Goal: Information Seeking & Learning: Learn about a topic

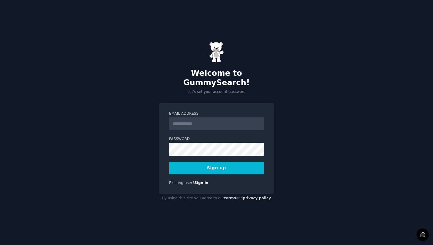
click at [208, 118] on input "Email Address" at bounding box center [216, 123] width 95 height 13
type input "**********"
click at [213, 162] on button "Sign up" at bounding box center [216, 168] width 95 height 12
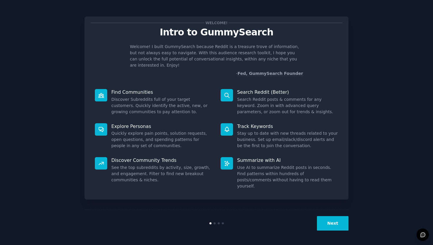
click at [373, 107] on div "Welcome! Intro to GummySearch Welcome! I built GummySearch because Reddit is a …" at bounding box center [216, 122] width 417 height 228
click at [338, 226] on button "Next" at bounding box center [333, 223] width 32 height 14
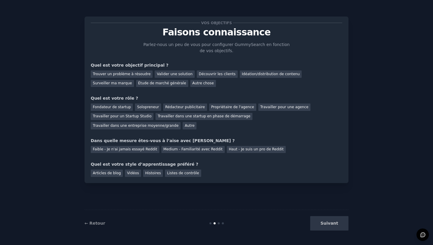
click at [371, 73] on div "Vos objectifs Faisons connaissance Parlez-nous un peu de vous pour configurer G…" at bounding box center [216, 122] width 417 height 228
click at [136, 75] on font "Trouver un problème à résoudre" at bounding box center [122, 74] width 58 height 4
click at [174, 77] on div "Valider une solution" at bounding box center [175, 73] width 40 height 7
click at [207, 74] on font "Découvrir les clients" at bounding box center [217, 74] width 37 height 4
click at [133, 75] on font "Trouver un problème à résoudre" at bounding box center [122, 74] width 58 height 4
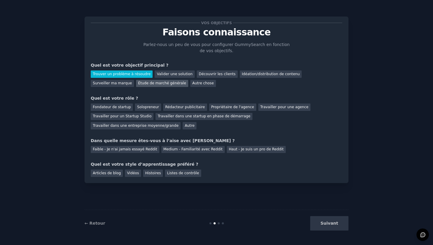
click at [138, 84] on font "Étude de marché générale" at bounding box center [162, 83] width 48 height 4
click at [132, 73] on font "Trouver un problème à résoudre" at bounding box center [122, 74] width 58 height 4
click at [169, 76] on div "Valider une solution" at bounding box center [175, 73] width 40 height 7
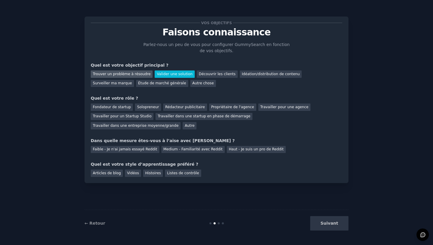
click at [115, 75] on font "Trouver un problème à résoudre" at bounding box center [122, 74] width 58 height 4
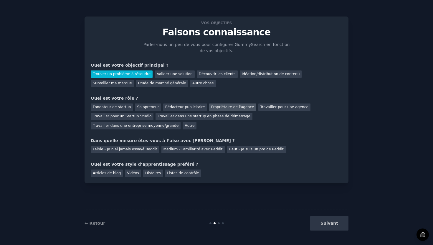
click at [240, 106] on font "Propriétaire de l'agence" at bounding box center [232, 107] width 43 height 4
click at [132, 152] on div "Faible - Je n'ai jamais essayé Reddit" at bounding box center [125, 149] width 69 height 7
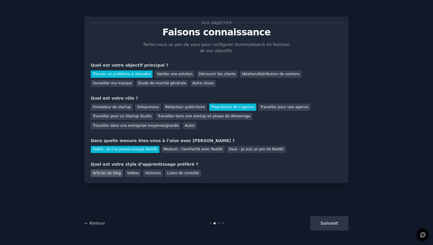
click at [108, 174] on font "Articles de blog" at bounding box center [107, 173] width 28 height 4
click at [339, 225] on button "Suivant" at bounding box center [329, 223] width 38 height 14
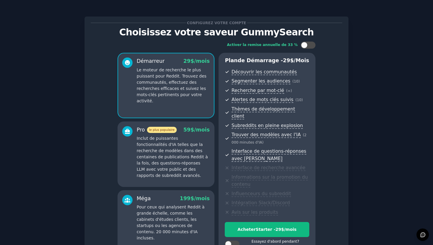
scroll to position [59, 0]
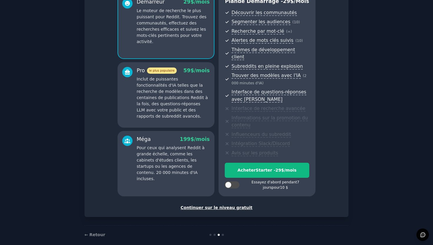
click at [216, 205] on font "Continuer sur le niveau gratuit" at bounding box center [217, 207] width 72 height 5
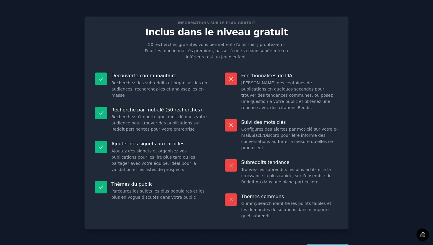
scroll to position [22, 0]
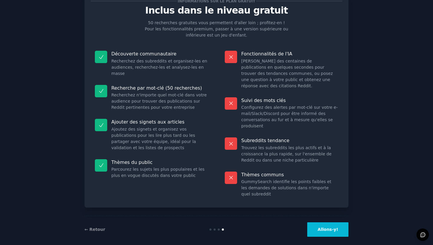
click at [327, 227] on font "Allons-y!" at bounding box center [328, 229] width 21 height 5
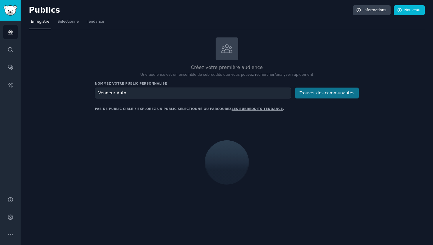
type input "Vendeur Auto"
click at [321, 96] on button "Trouver des communautés" at bounding box center [327, 93] width 64 height 11
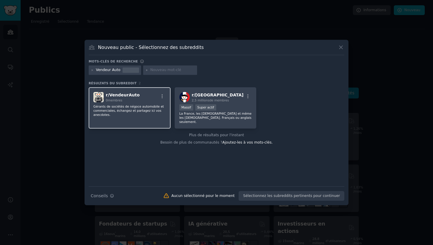
click at [110, 103] on div "r/ VendeurAuto 0 membres Gérants de sociétés de négoce automobile et commercial…" at bounding box center [130, 108] width 82 height 42
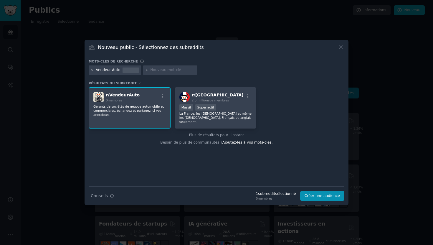
click at [92, 70] on icon at bounding box center [92, 70] width 3 height 3
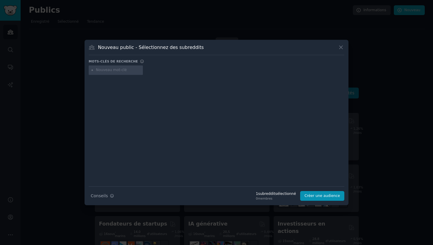
click at [102, 70] on input "text" at bounding box center [118, 69] width 45 height 5
type input "automobile"
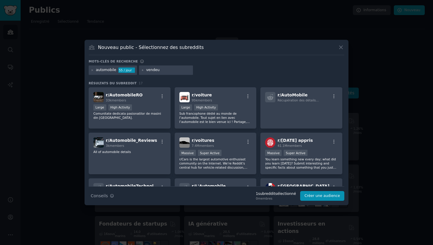
type input "vendeur"
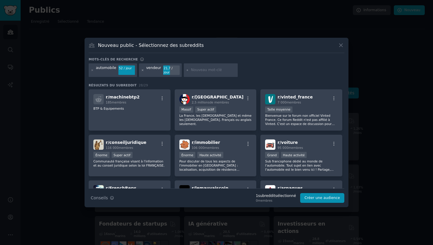
click at [141, 70] on icon at bounding box center [142, 70] width 3 height 3
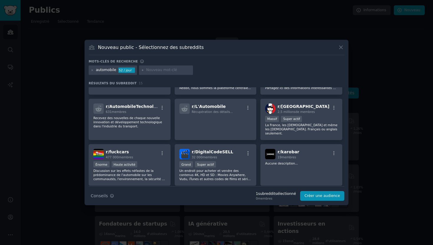
scroll to position [80, 0]
click at [158, 73] on div at bounding box center [166, 69] width 54 height 9
click at [158, 71] on input "text" at bounding box center [168, 69] width 45 height 5
type input "location de voiture"
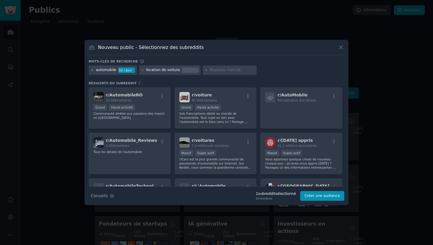
click at [91, 71] on icon at bounding box center [92, 70] width 3 height 3
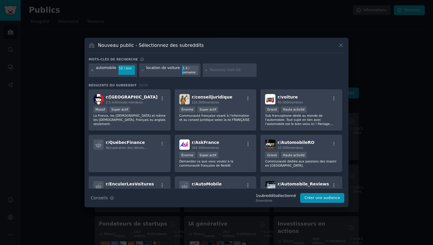
click at [92, 70] on icon at bounding box center [92, 70] width 3 height 3
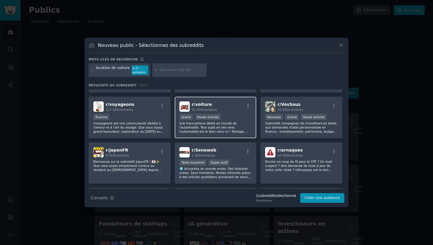
scroll to position [114, 0]
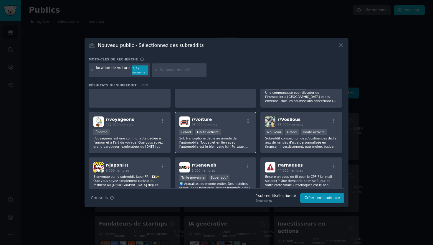
click at [241, 144] on font "Sub francophone dédié au monde de l'automobile. Tout sujet en lien avec l'autom…" at bounding box center [214, 144] width 68 height 16
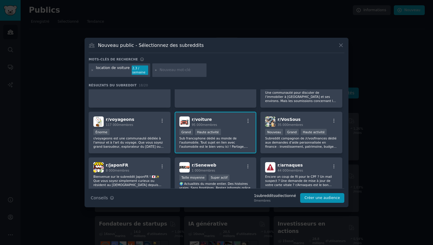
click at [218, 131] on div "Haute activité" at bounding box center [208, 132] width 26 height 6
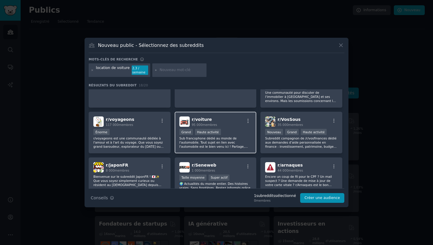
click at [229, 142] on font "Sub francophone dédié au monde de l'automobile. Tout sujet en lien avec l'autom…" at bounding box center [214, 144] width 68 height 16
click at [231, 131] on div ">= 80e percentile pour les soumissions / jour Grand Haute activité" at bounding box center [216, 132] width 73 height 7
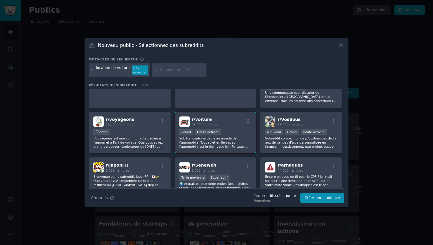
click at [222, 119] on div "r/ voiture 95 000 membres" at bounding box center [216, 121] width 73 height 10
click at [345, 48] on div "Nouveau public - Sélectionnez des subreddits Mots-clés de recherche location de…" at bounding box center [217, 122] width 264 height 169
click at [342, 46] on icon at bounding box center [341, 45] width 3 height 3
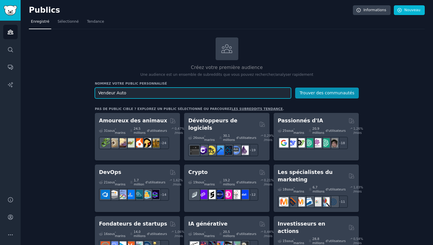
click at [112, 91] on input "Vendeur Auto" at bounding box center [193, 93] width 196 height 11
click at [161, 96] on input "Vendeur Auto" at bounding box center [193, 93] width 196 height 11
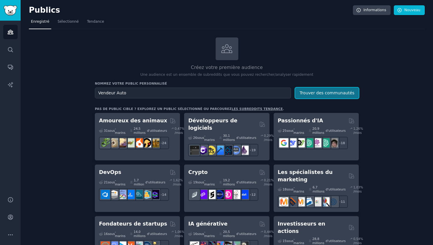
click at [305, 94] on font "Trouver des communautés" at bounding box center [327, 92] width 55 height 5
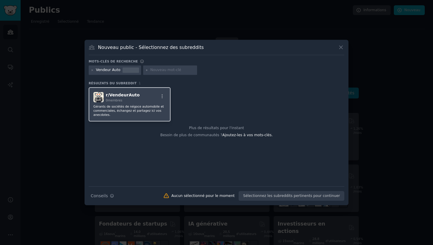
click at [165, 111] on p "Gérants de sociétés de négoce automobile et commerciales, échangez et partagez …" at bounding box center [129, 110] width 73 height 12
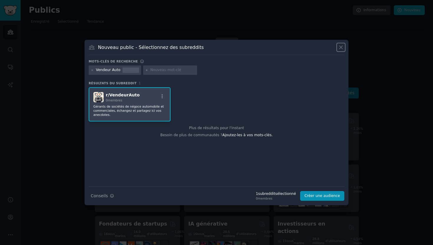
click at [340, 46] on icon at bounding box center [341, 47] width 3 height 3
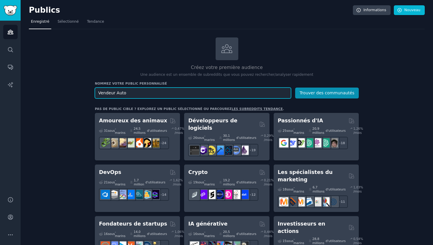
click at [127, 97] on input "Vendeur Auto" at bounding box center [193, 93] width 196 height 11
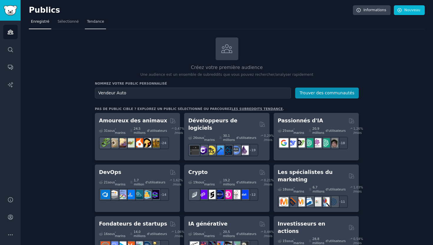
click at [93, 25] on link "Tendance" at bounding box center [95, 23] width 21 height 12
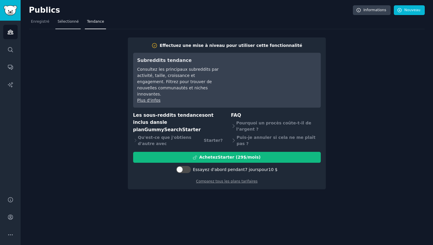
click at [69, 21] on font "Sélectionné" at bounding box center [67, 21] width 21 height 4
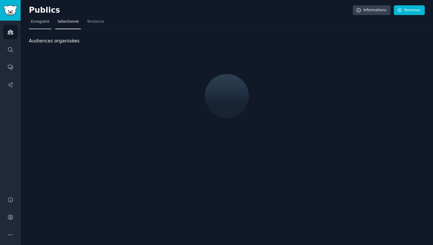
click at [49, 18] on link "Enregistré" at bounding box center [40, 23] width 22 height 12
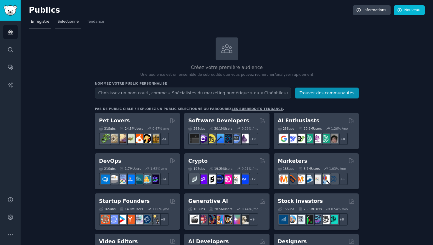
click at [65, 20] on font "Sélectionné" at bounding box center [67, 21] width 21 height 4
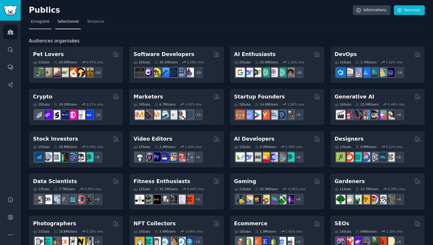
click at [44, 24] on span "Enregistré" at bounding box center [40, 21] width 18 height 5
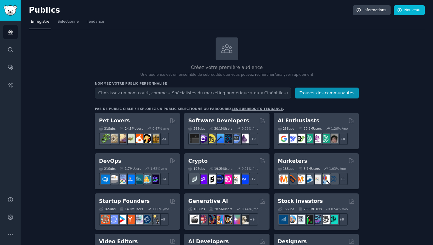
click at [139, 95] on input "text" at bounding box center [193, 93] width 196 height 11
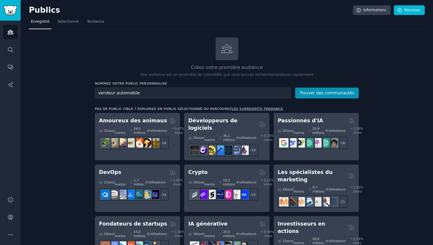
type input "vendeur automobile"
click at [295, 88] on button "Trouver des communautés" at bounding box center [327, 93] width 64 height 11
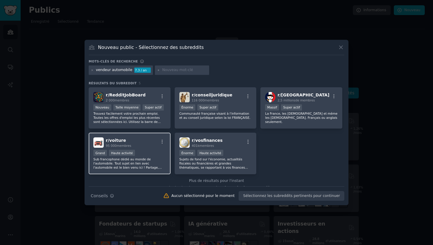
click at [149, 149] on div "r/ voiture 95 000 membres Grand Haute activité Sub francophone dédié au monde d…" at bounding box center [130, 154] width 82 height 42
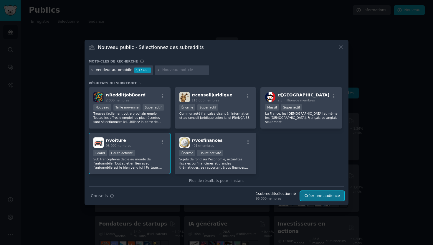
click at [337, 197] on font "Créer une audience" at bounding box center [322, 196] width 35 height 4
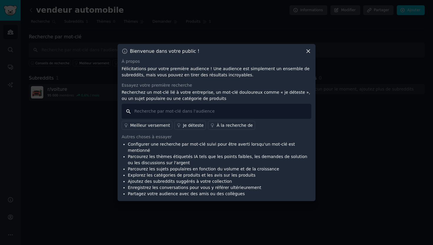
click at [217, 114] on input "text" at bounding box center [217, 111] width 190 height 15
click at [311, 52] on icon at bounding box center [308, 51] width 6 height 6
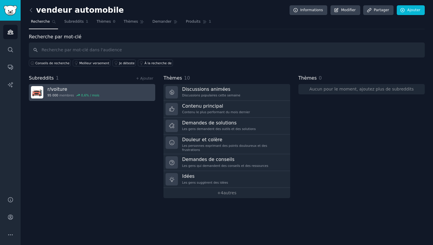
click at [106, 97] on link "r/ voiture 95 000 membres 0,6 % / mois" at bounding box center [92, 92] width 126 height 17
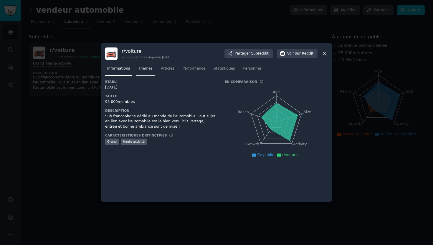
click at [149, 69] on font "Thèmes" at bounding box center [145, 68] width 14 height 4
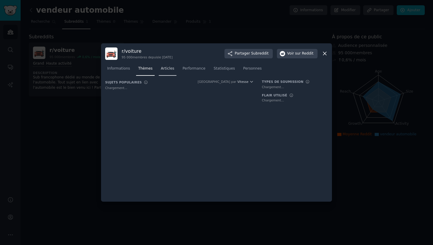
click at [168, 69] on font "Articles" at bounding box center [168, 68] width 14 height 4
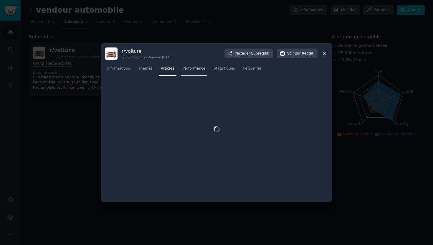
click at [188, 69] on div "Informations Thèmes Articles Performance Statistiques Personnes" at bounding box center [216, 70] width 223 height 20
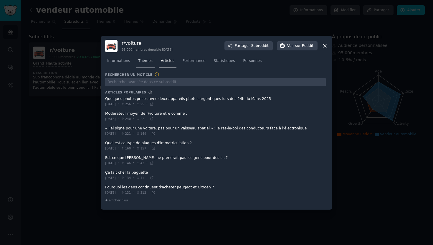
click at [138, 64] on link "Thèmes" at bounding box center [145, 62] width 19 height 12
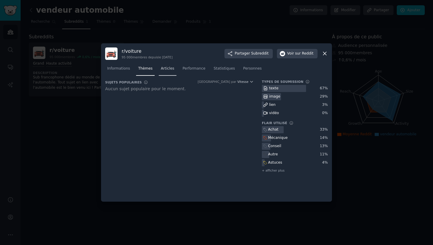
click at [164, 65] on link "Articles" at bounding box center [168, 70] width 18 height 12
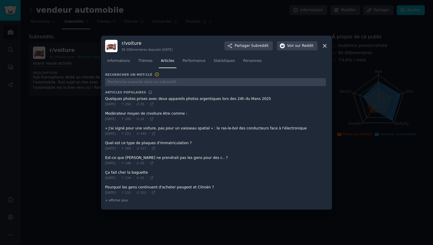
click at [324, 44] on icon at bounding box center [325, 46] width 6 height 6
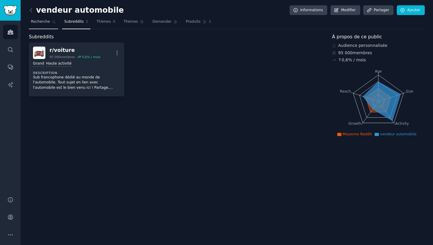
click at [54, 25] on link "Recherche" at bounding box center [43, 23] width 29 height 12
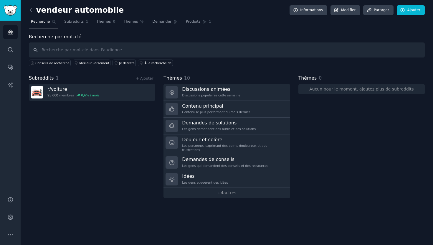
click at [62, 44] on input "text" at bounding box center [227, 49] width 396 height 15
type input "intelligence artificielle"
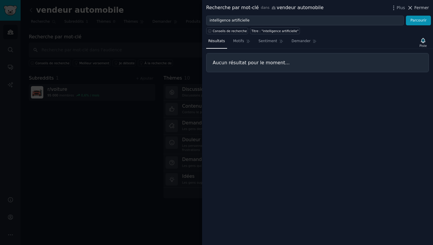
click at [416, 9] on font "Fermer" at bounding box center [422, 7] width 14 height 5
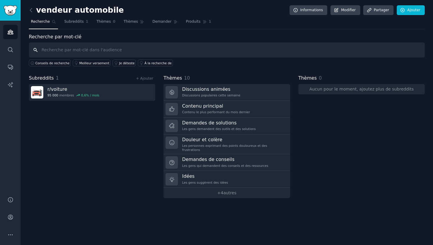
click at [125, 49] on input "text" at bounding box center [227, 49] width 396 height 15
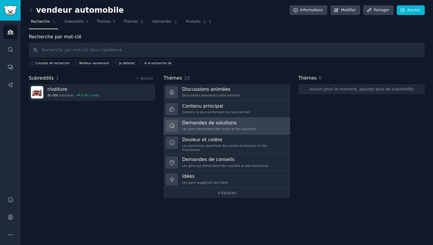
click at [214, 128] on font "Les gens demandent des outils et des solutions" at bounding box center [219, 129] width 74 height 4
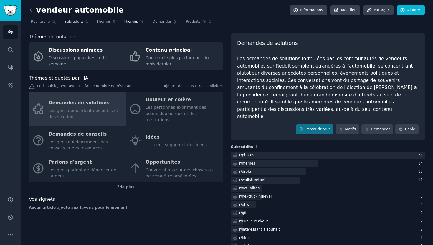
click at [71, 25] on link "Subreddits 1" at bounding box center [76, 23] width 28 height 12
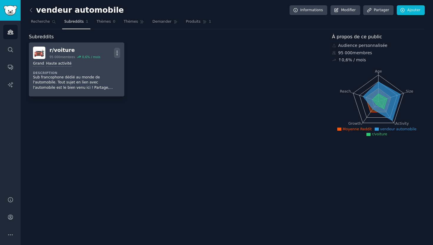
click at [116, 50] on icon "button" at bounding box center [117, 53] width 6 height 6
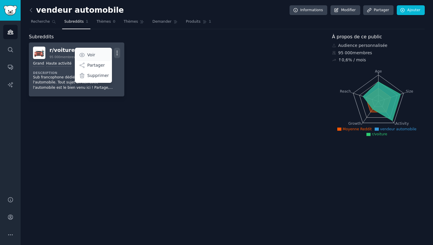
click at [108, 53] on link "Voir" at bounding box center [94, 55] width 36 height 12
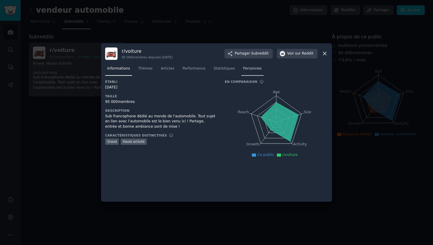
click at [249, 72] on link "Personnes" at bounding box center [252, 70] width 23 height 12
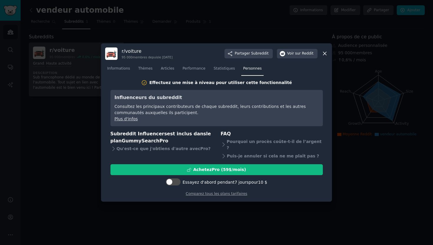
click at [134, 74] on nav "Informations Thèmes Articles Performance Statistiques Personnes" at bounding box center [216, 70] width 223 height 12
click at [139, 70] on font "Thèmes" at bounding box center [145, 68] width 14 height 4
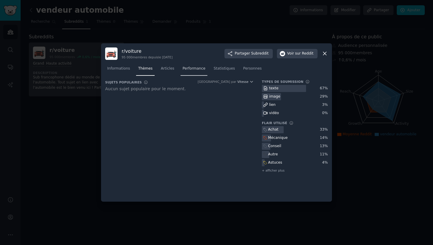
click at [192, 72] on link "Performance" at bounding box center [194, 70] width 27 height 12
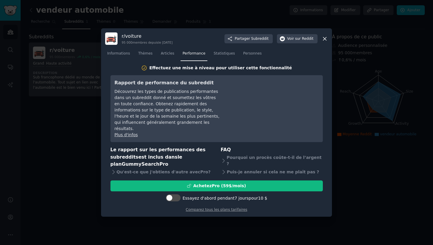
click at [163, 70] on font "Effectuez une mise à niveau pour utiliser cette fonctionnalité" at bounding box center [220, 67] width 143 height 5
click at [152, 60] on link "Thèmes" at bounding box center [145, 55] width 19 height 12
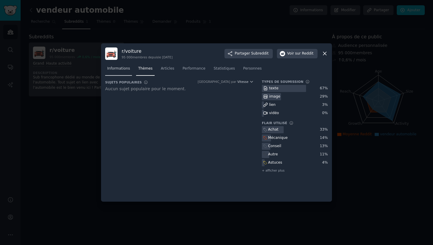
click at [119, 70] on font "Informations" at bounding box center [118, 68] width 23 height 4
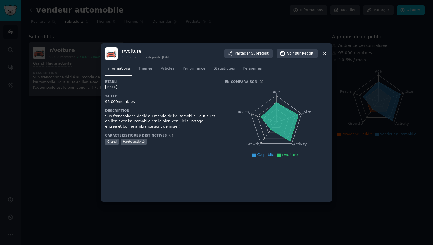
click at [328, 52] on icon at bounding box center [325, 53] width 6 height 6
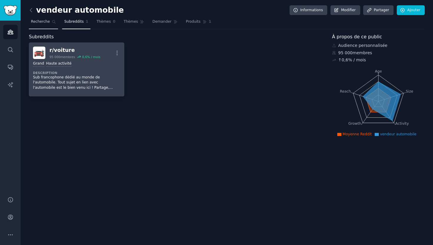
click at [57, 24] on link "Recherche" at bounding box center [43, 23] width 29 height 12
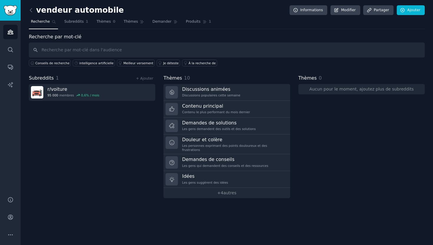
click at [34, 12] on link at bounding box center [32, 10] width 7 height 9
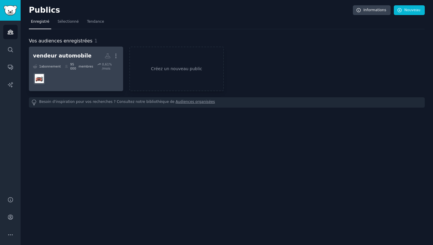
click at [88, 88] on link "vendeur automobile Plus 1 abonnement 95 000 membres 0,61 % /mois" at bounding box center [76, 69] width 94 height 45
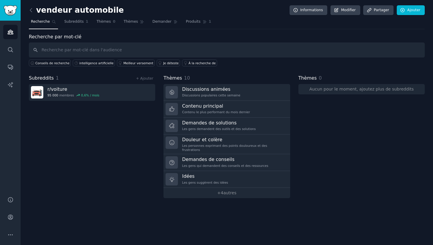
click at [70, 45] on input "text" at bounding box center [227, 49] width 396 height 15
type input "location"
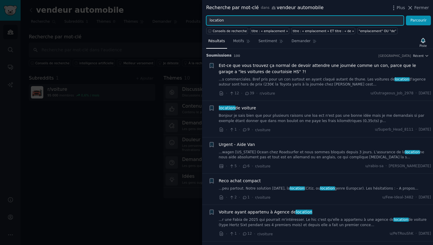
click at [224, 19] on input "location" at bounding box center [305, 21] width 198 height 10
click at [406, 16] on button "Parcourir" at bounding box center [418, 21] width 25 height 10
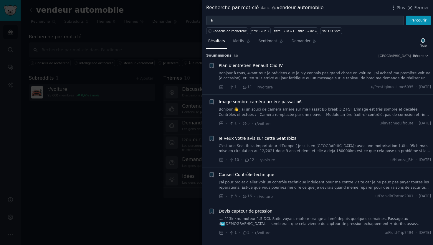
click at [223, 25] on div "Conseils de recherche" at bounding box center [228, 29] width 44 height 9
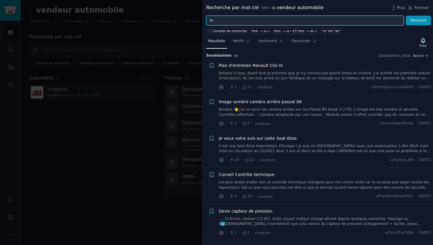
click at [223, 23] on input "ia" at bounding box center [305, 21] width 198 height 10
type input "IA"
click at [406, 16] on button "Parcourir" at bounding box center [418, 21] width 25 height 10
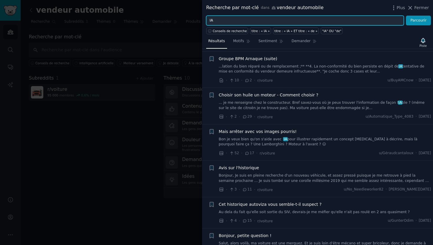
scroll to position [580, 0]
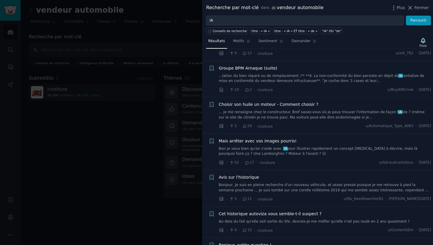
click at [419, 4] on div "Plus Fermer" at bounding box center [410, 7] width 38 height 7
click at [415, 9] on button "Fermer" at bounding box center [418, 8] width 22 height 6
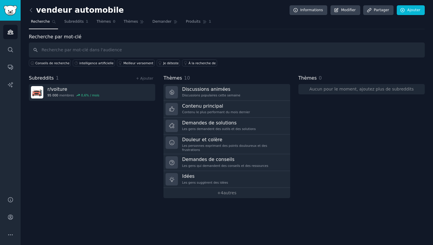
click at [34, 9] on link at bounding box center [32, 10] width 7 height 9
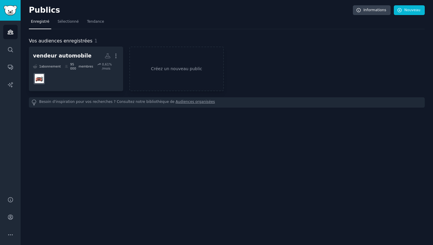
click at [7, 34] on icon "Barre latérale" at bounding box center [10, 32] width 6 height 6
click at [150, 67] on font "Créez un nouveau public" at bounding box center [176, 69] width 93 height 6
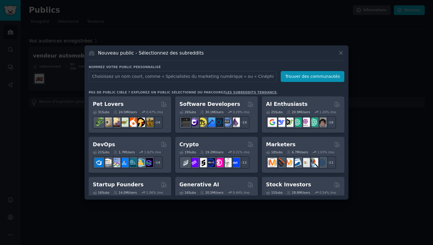
click at [130, 83] on div "Nommez votre public personnalisé Nom du public Trouver des communautés Pas de p…" at bounding box center [217, 130] width 256 height 131
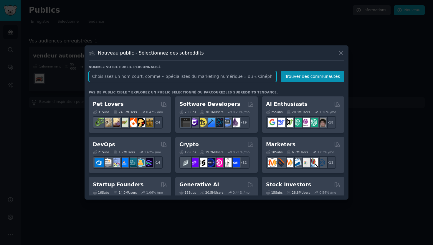
click at [130, 77] on input "text" at bounding box center [183, 76] width 188 height 11
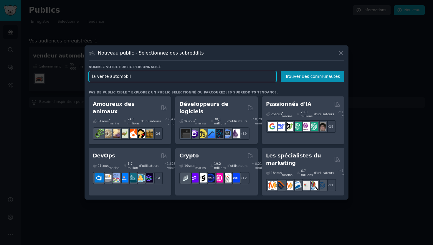
type input "la vente automobile"
click button "Trouver des communautés" at bounding box center [313, 76] width 64 height 11
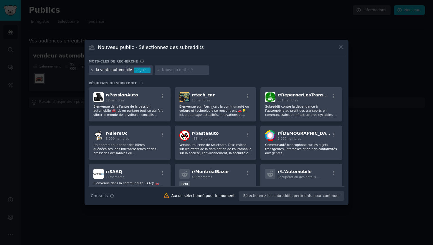
click at [90, 70] on div "la vente automobile 3,6 / an" at bounding box center [121, 69] width 64 height 9
click at [92, 70] on icon at bounding box center [92, 70] width 3 height 3
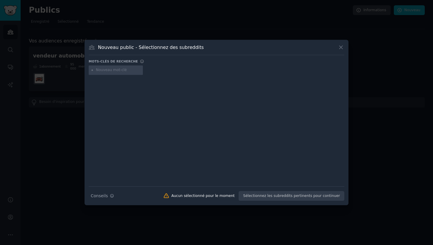
click at [103, 71] on input "text" at bounding box center [118, 69] width 45 height 5
type input "IA"
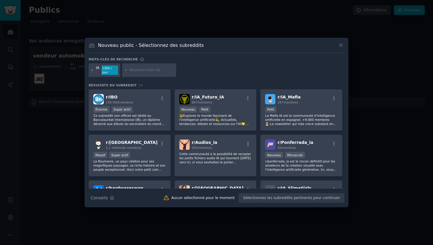
click at [92, 70] on icon at bounding box center [92, 70] width 3 height 3
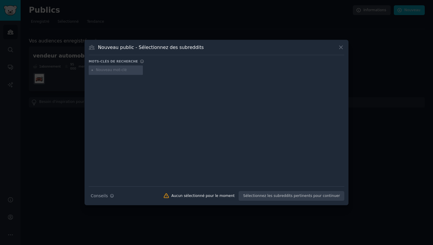
click at [98, 70] on input "text" at bounding box center [118, 69] width 45 height 5
type input "IA pour la vente"
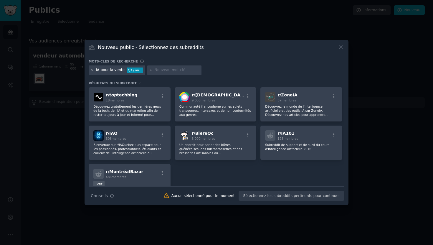
click at [92, 69] on icon at bounding box center [92, 70] width 3 height 3
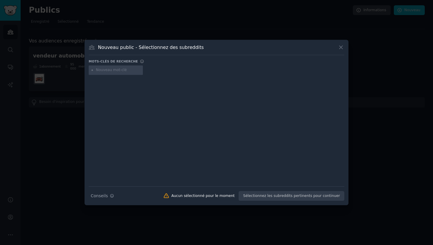
click at [103, 68] on input "text" at bounding box center [118, 69] width 45 height 5
click at [342, 47] on icon at bounding box center [341, 47] width 3 height 3
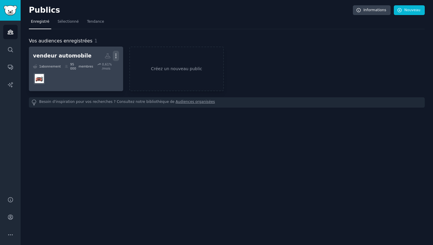
click at [113, 54] on icon "button" at bounding box center [116, 56] width 6 height 6
click at [105, 70] on p "Delete" at bounding box center [100, 68] width 14 height 6
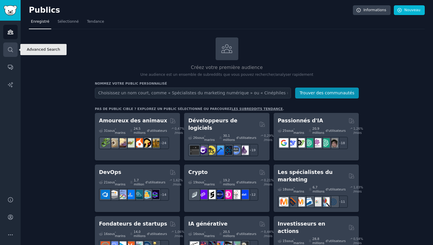
click at [6, 45] on link "Recherche" at bounding box center [10, 49] width 14 height 14
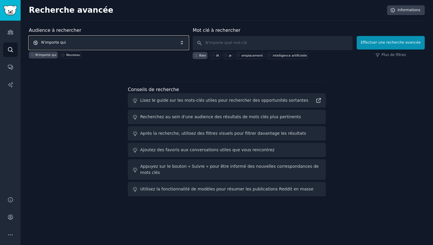
click at [69, 41] on span "N'importe qui" at bounding box center [109, 43] width 160 height 14
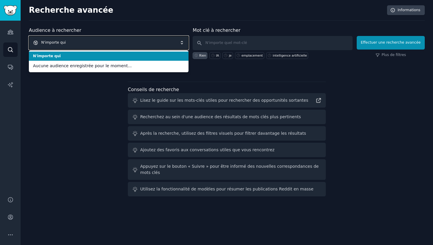
click at [69, 40] on span "N'importe qui" at bounding box center [109, 43] width 160 height 14
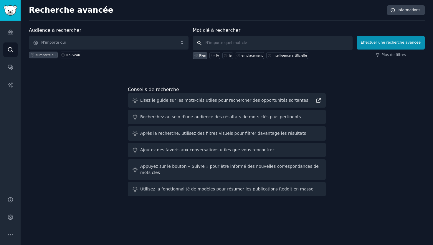
click at [220, 39] on input "text" at bounding box center [273, 43] width 160 height 14
click at [165, 43] on span "N'importe qui" at bounding box center [109, 43] width 160 height 14
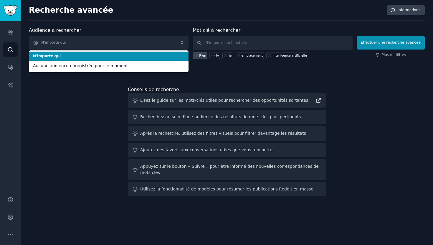
click at [104, 53] on li "N'importe qui" at bounding box center [109, 56] width 160 height 9
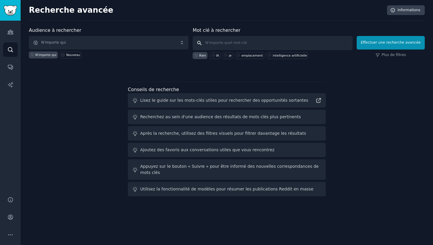
click at [215, 41] on input "text" at bounding box center [273, 43] width 160 height 14
type input "vente de voiture"
click button "Effectuer une recherche avancée" at bounding box center [391, 43] width 68 height 14
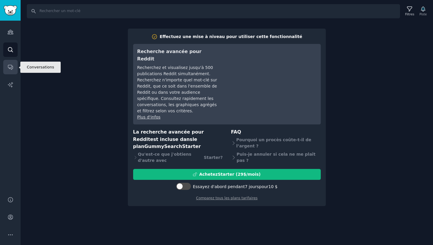
click at [10, 66] on icon "Barre latérale" at bounding box center [10, 67] width 6 height 6
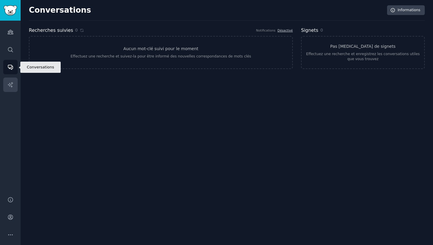
click at [11, 85] on icon "Barre latérale" at bounding box center [10, 84] width 5 height 5
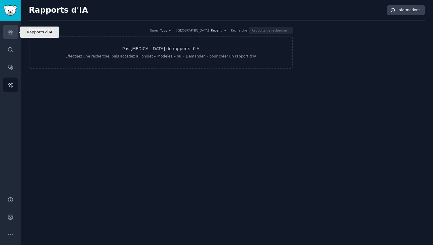
click at [13, 33] on icon "Barre latérale" at bounding box center [10, 32] width 5 height 4
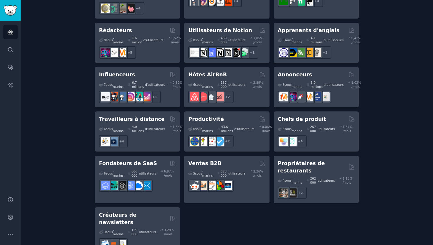
scroll to position [550, 0]
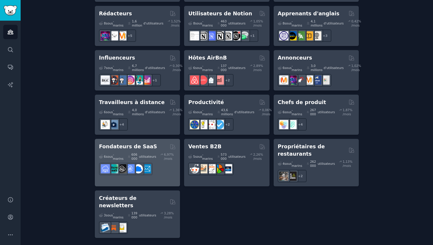
click at [149, 150] on div "Fondateurs de SaaS" at bounding box center [137, 146] width 77 height 7
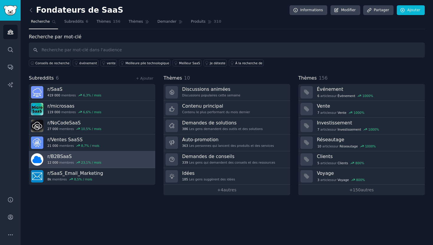
click at [112, 161] on link "r/ B2BSaaS 12 000 membres 23,1 % / mois" at bounding box center [92, 159] width 126 height 17
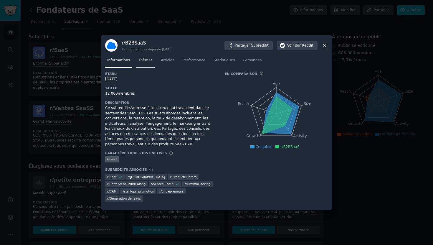
click at [142, 68] on link "Thèmes" at bounding box center [145, 62] width 19 height 12
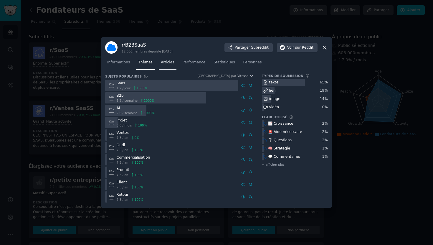
click at [161, 62] on font "Articles" at bounding box center [168, 62] width 14 height 4
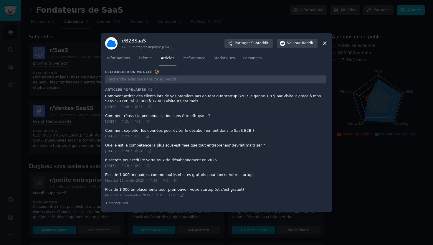
click at [326, 42] on icon at bounding box center [325, 43] width 6 height 6
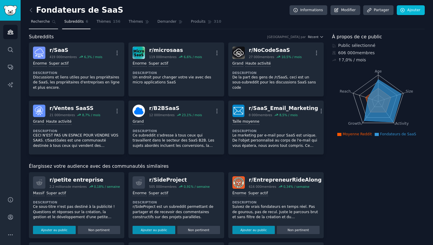
click at [39, 21] on font "Recherche" at bounding box center [40, 21] width 19 height 4
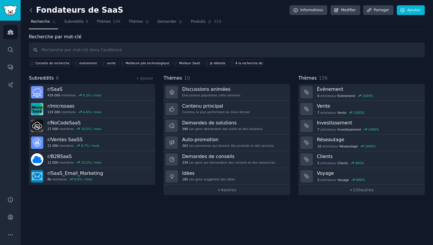
click at [31, 7] on icon at bounding box center [31, 10] width 6 height 6
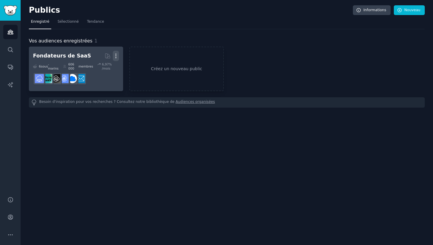
click at [116, 54] on icon "button" at bounding box center [116, 56] width 1 height 4
click at [108, 67] on div "Delete" at bounding box center [96, 68] width 28 height 12
